Goal: Task Accomplishment & Management: Complete application form

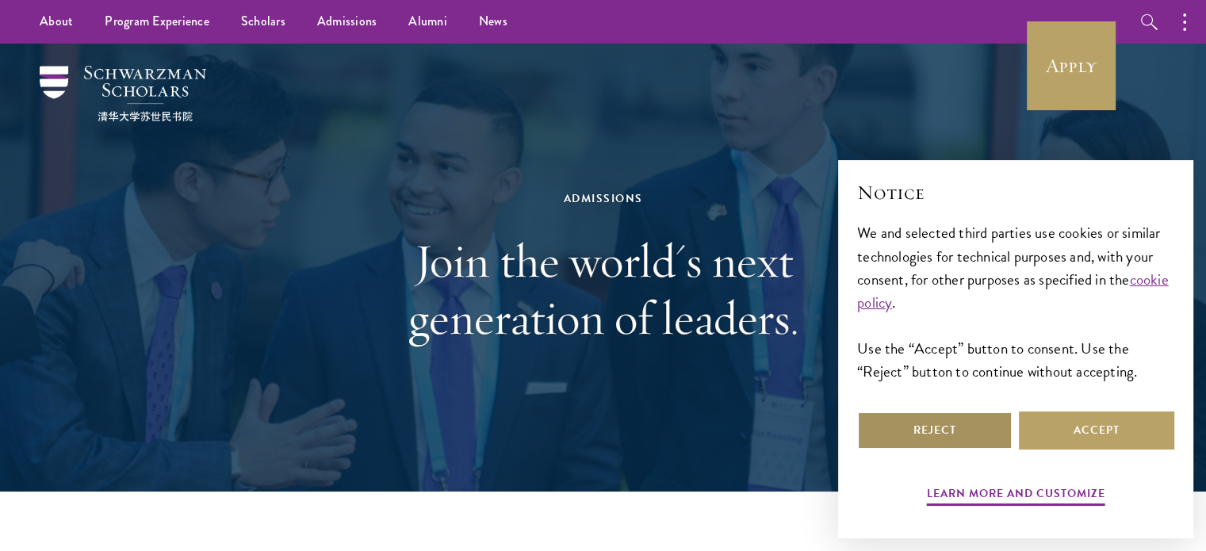
click at [987, 431] on button "Reject" at bounding box center [934, 431] width 155 height 38
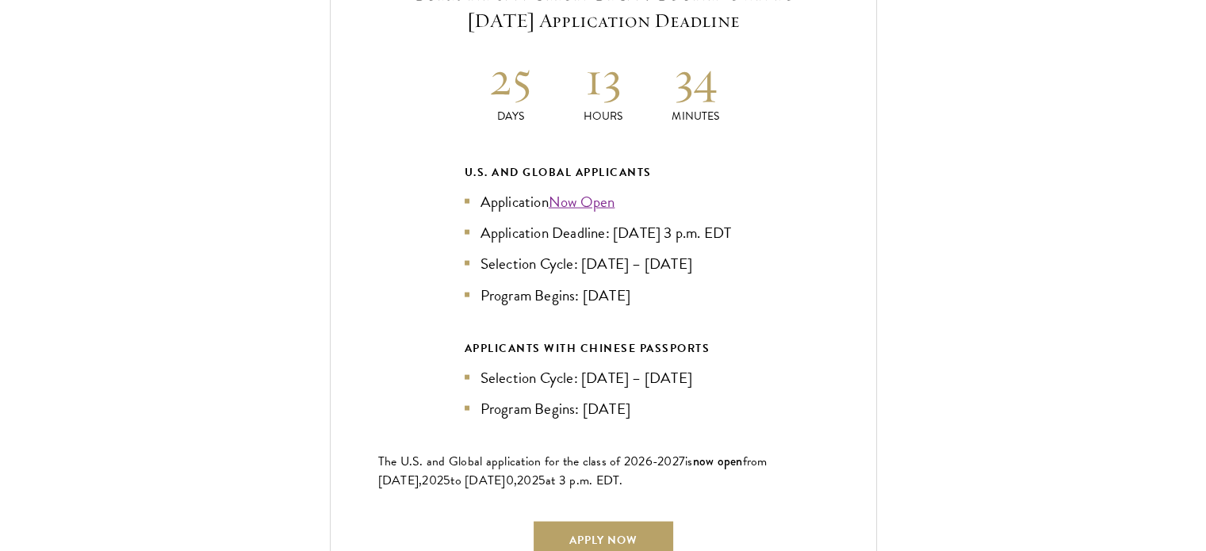
scroll to position [3520, 0]
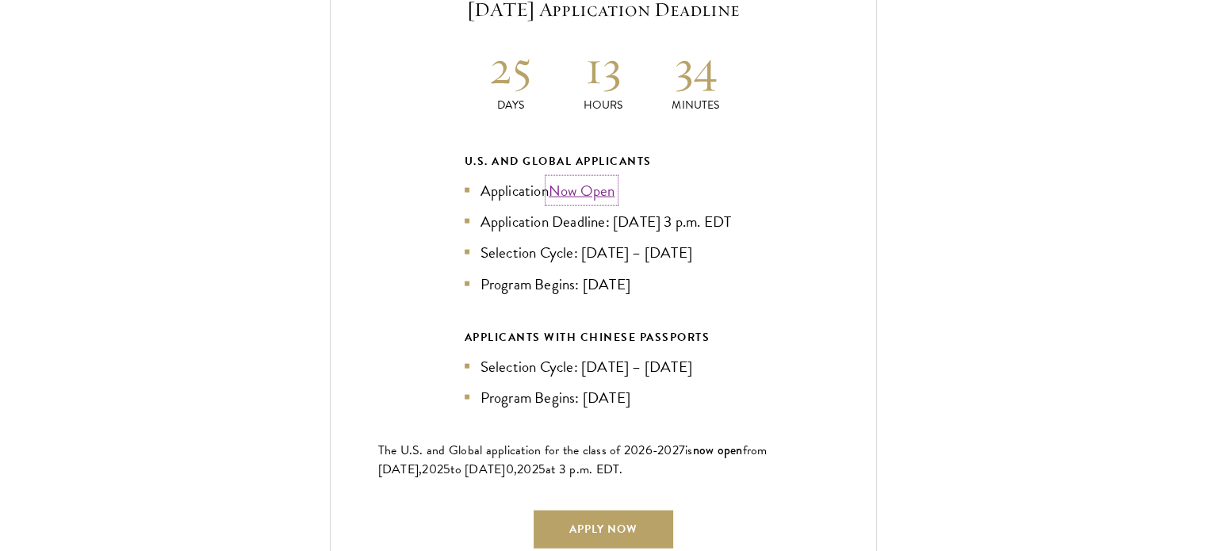
click at [596, 179] on link "Now Open" at bounding box center [582, 190] width 67 height 23
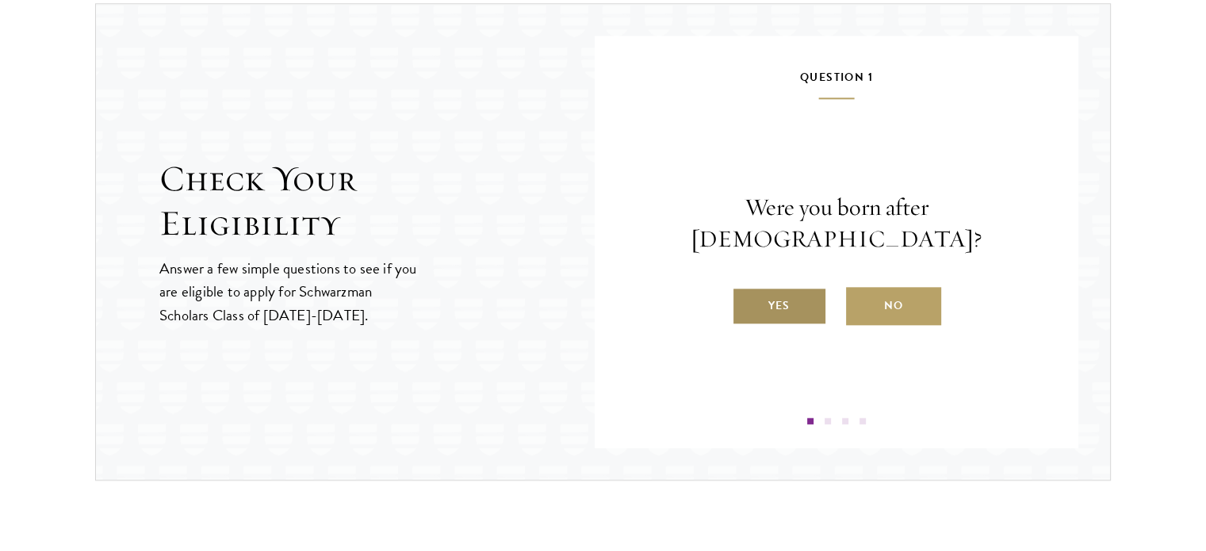
click at [809, 287] on label "Yes" at bounding box center [779, 306] width 95 height 38
click at [746, 289] on input "Yes" at bounding box center [739, 296] width 14 height 14
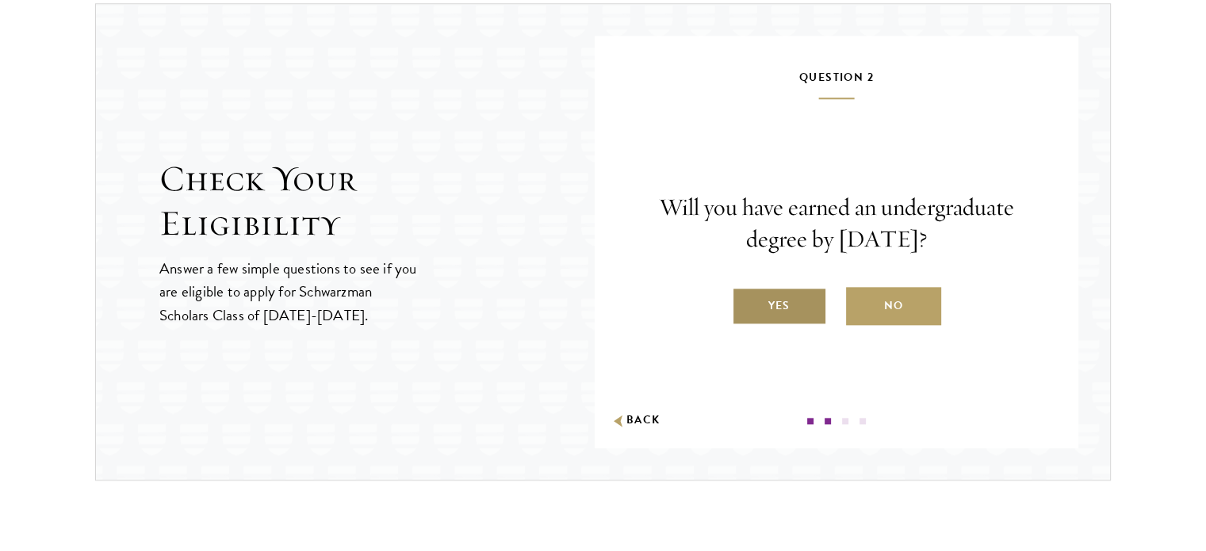
click at [806, 298] on label "Yes" at bounding box center [779, 306] width 95 height 38
click at [746, 298] on input "Yes" at bounding box center [739, 296] width 14 height 14
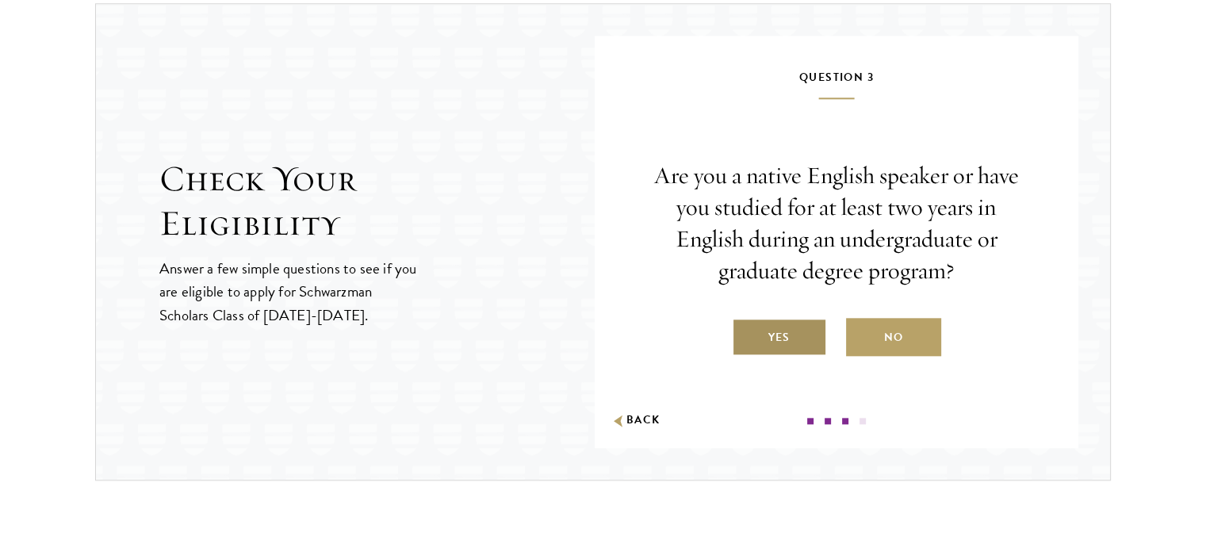
click at [797, 343] on label "Yes" at bounding box center [779, 337] width 95 height 38
click at [746, 335] on input "Yes" at bounding box center [739, 327] width 14 height 14
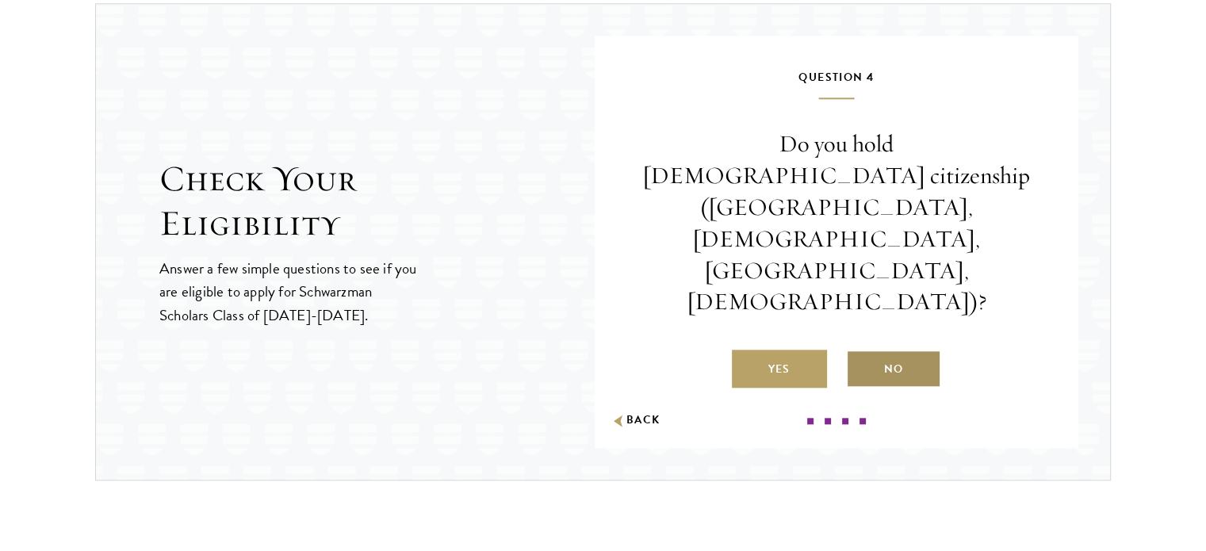
click at [894, 350] on label "No" at bounding box center [893, 369] width 95 height 38
click at [860, 352] on input "No" at bounding box center [853, 359] width 14 height 14
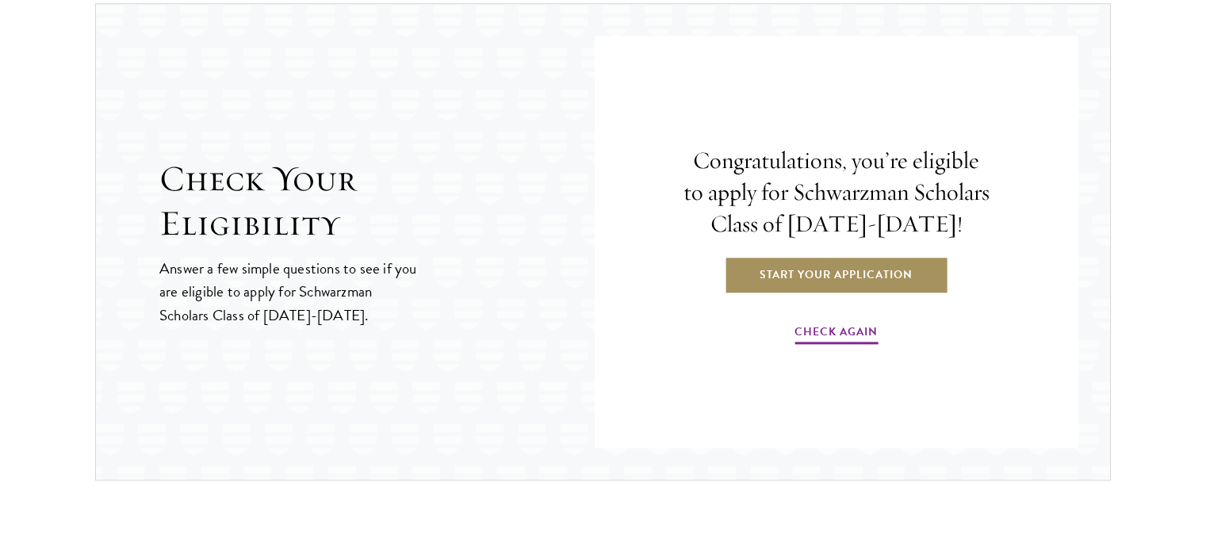
click at [867, 285] on link "Start Your Application" at bounding box center [836, 274] width 224 height 38
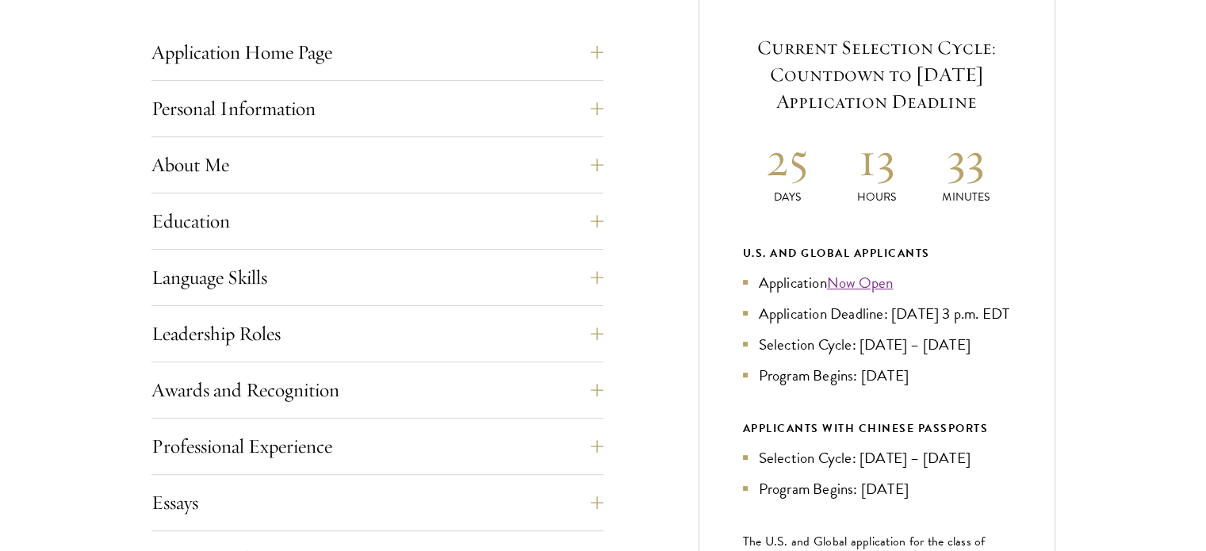
scroll to position [669, 0]
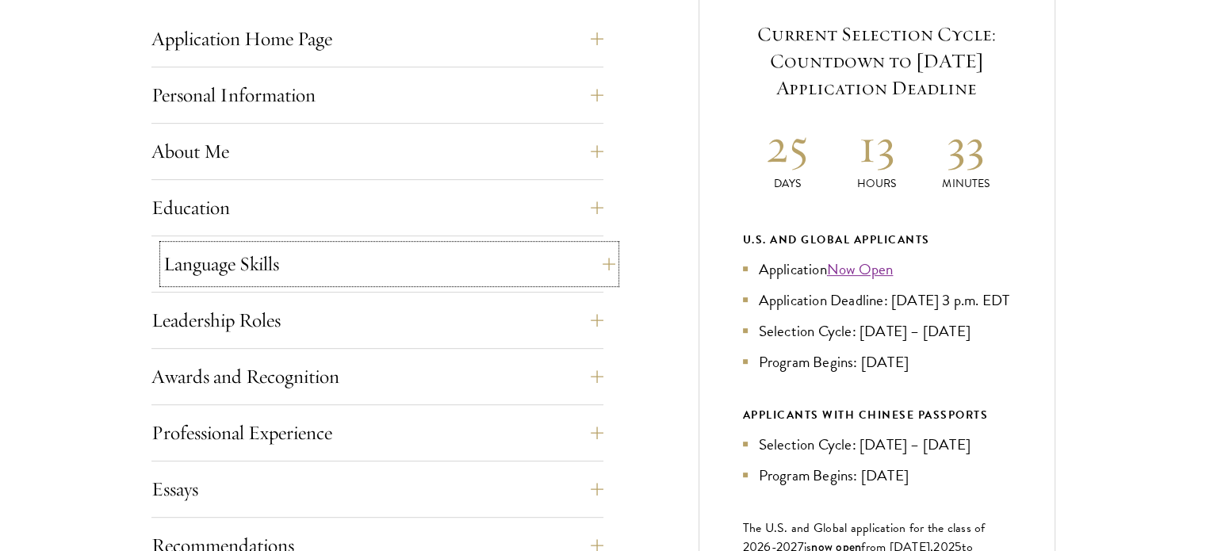
click at [593, 263] on button "Language Skills" at bounding box center [389, 264] width 452 height 38
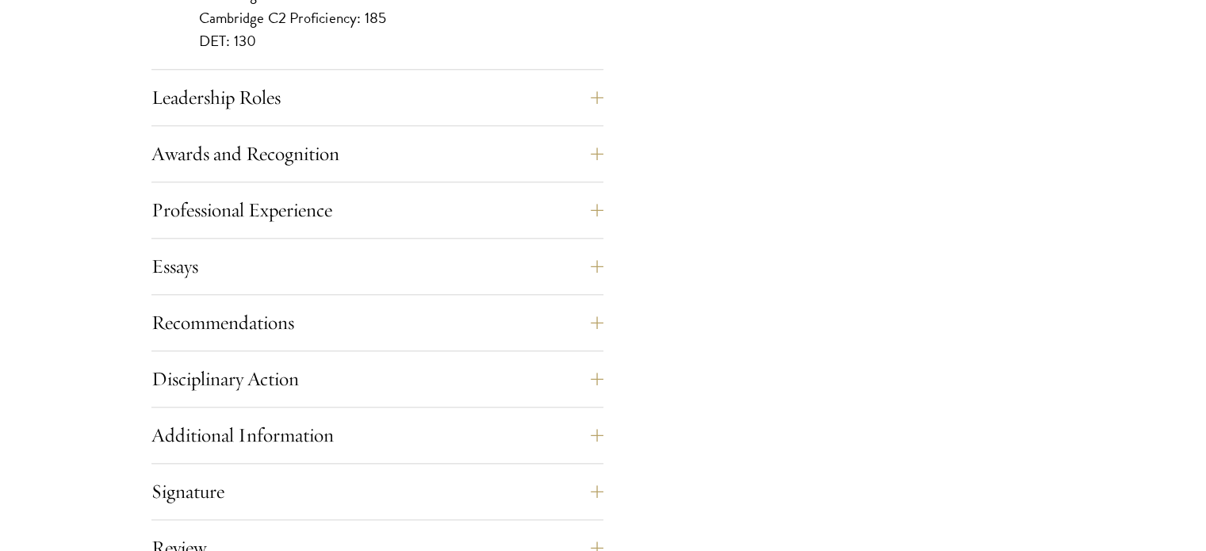
scroll to position [1683, 0]
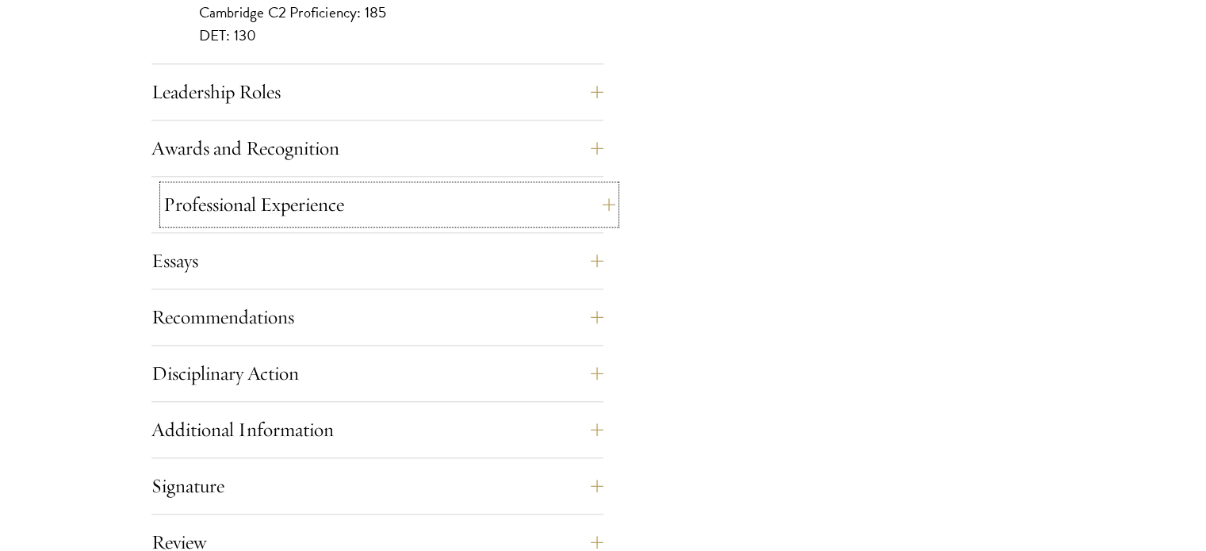
click at [554, 197] on button "Professional Experience" at bounding box center [389, 205] width 452 height 38
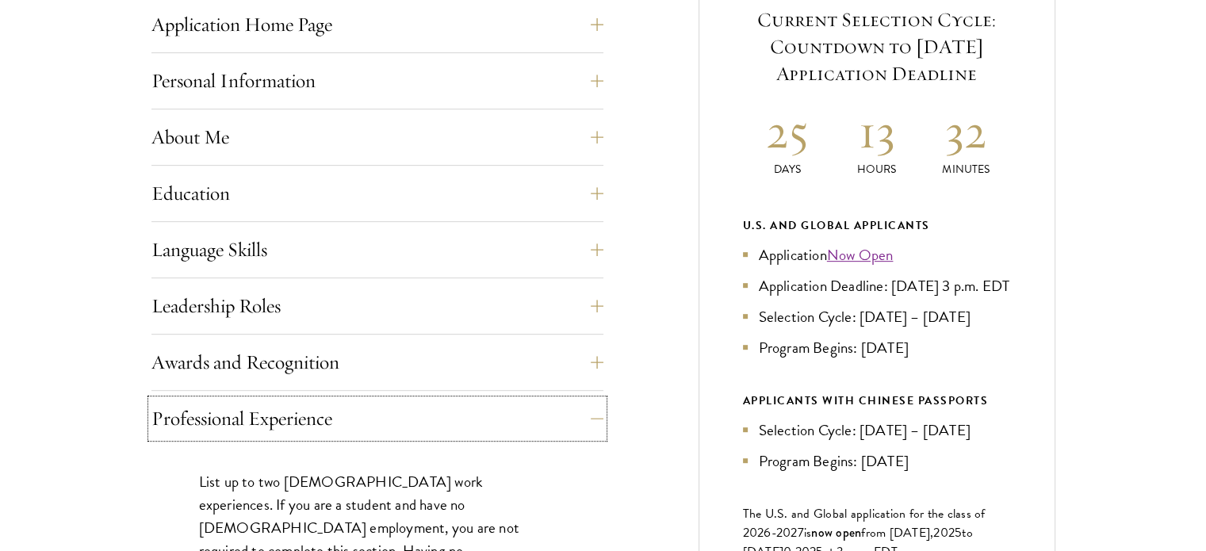
scroll to position [0, 0]
